Goal: Navigation & Orientation: Find specific page/section

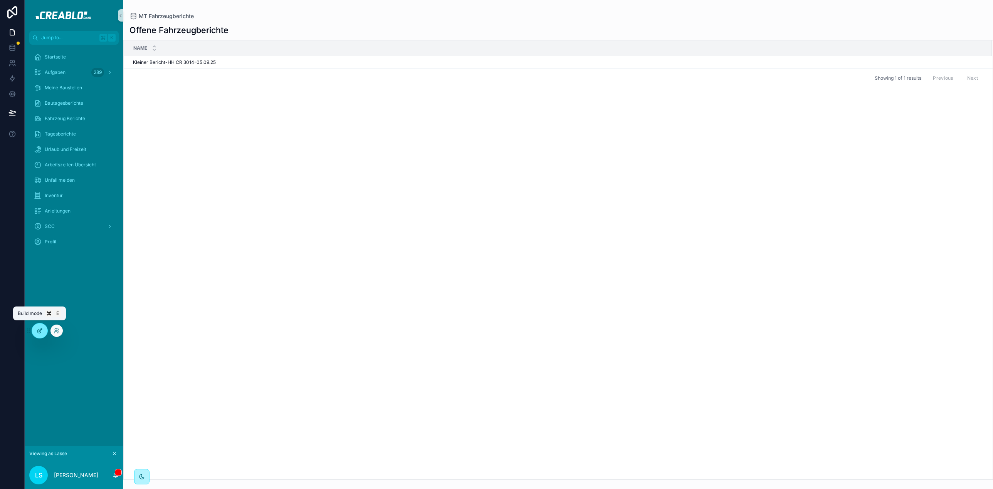
click at [38, 337] on div at bounding box center [39, 331] width 15 height 15
click at [115, 455] on icon "scrollable content" at bounding box center [114, 454] width 3 height 3
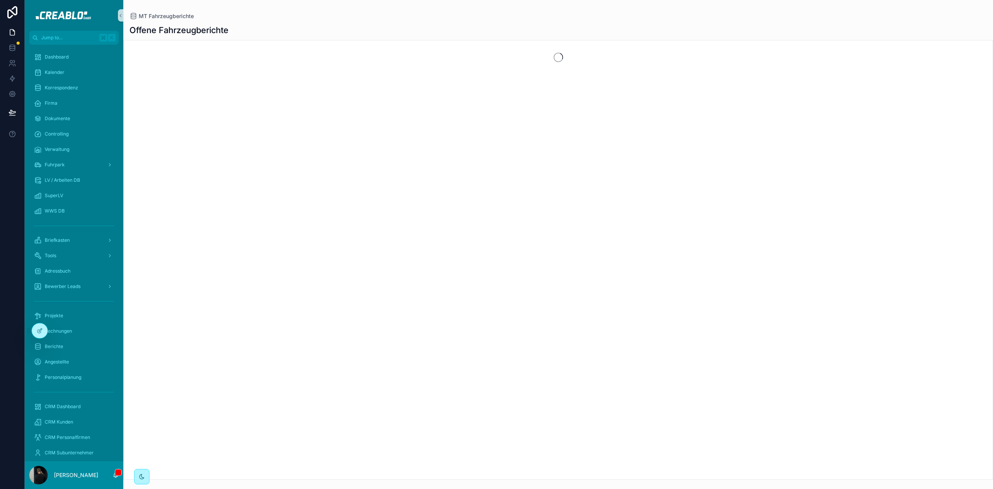
click at [183, 142] on div "scrollable content" at bounding box center [558, 260] width 870 height 440
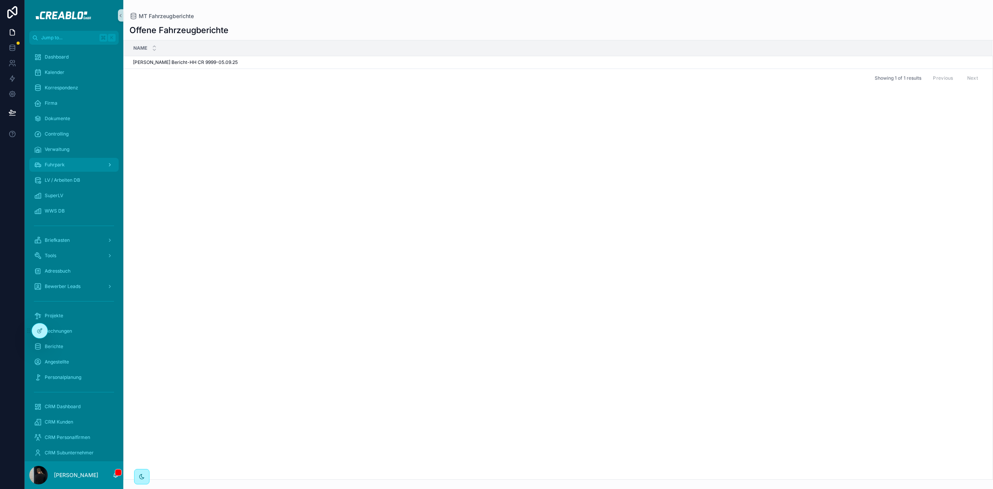
click at [67, 163] on div "Fuhrpark" at bounding box center [74, 165] width 80 height 12
